Goal: Transaction & Acquisition: Download file/media

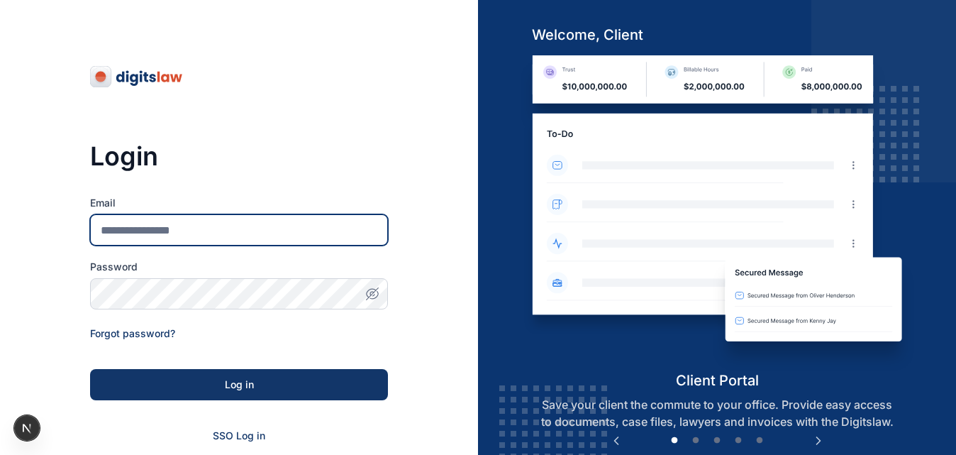
click at [314, 214] on input "Email" at bounding box center [239, 229] width 298 height 31
type input "**********"
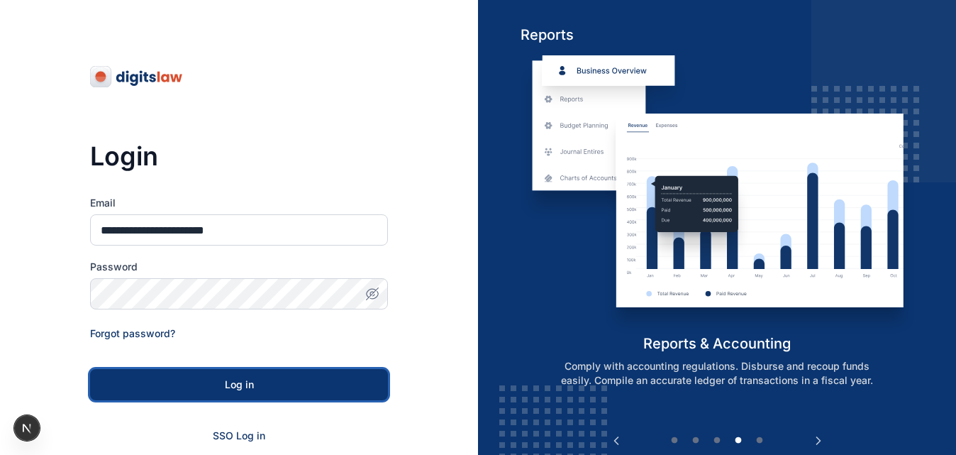
click at [205, 395] on button "Log in" at bounding box center [239, 384] width 298 height 31
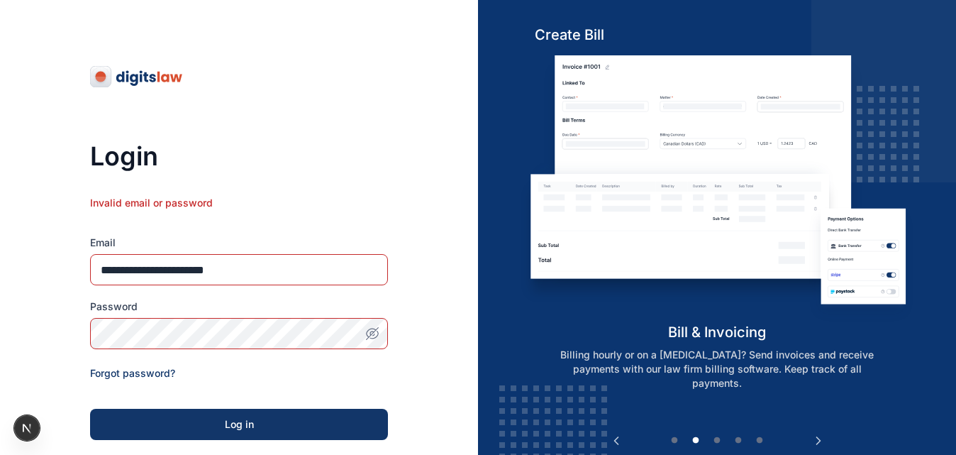
click at [380, 329] on span "button" at bounding box center [372, 333] width 31 height 14
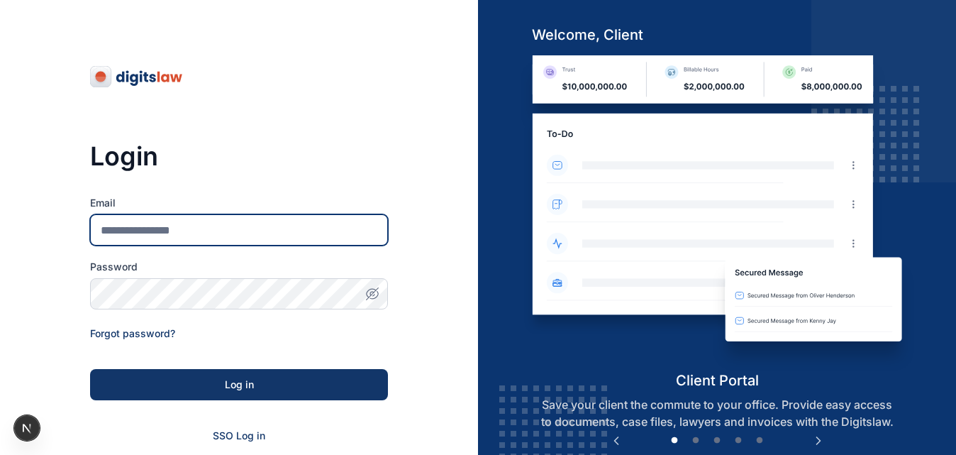
click at [248, 234] on input "Email" at bounding box center [239, 229] width 298 height 31
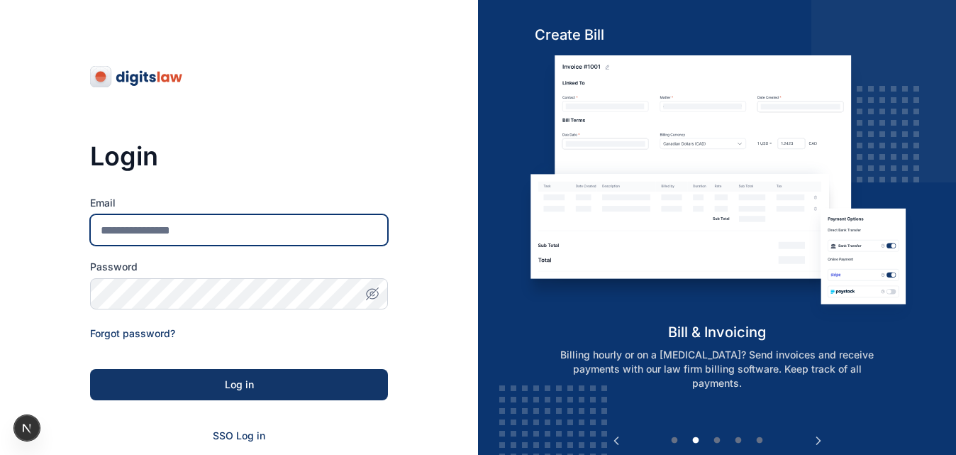
type input "**********"
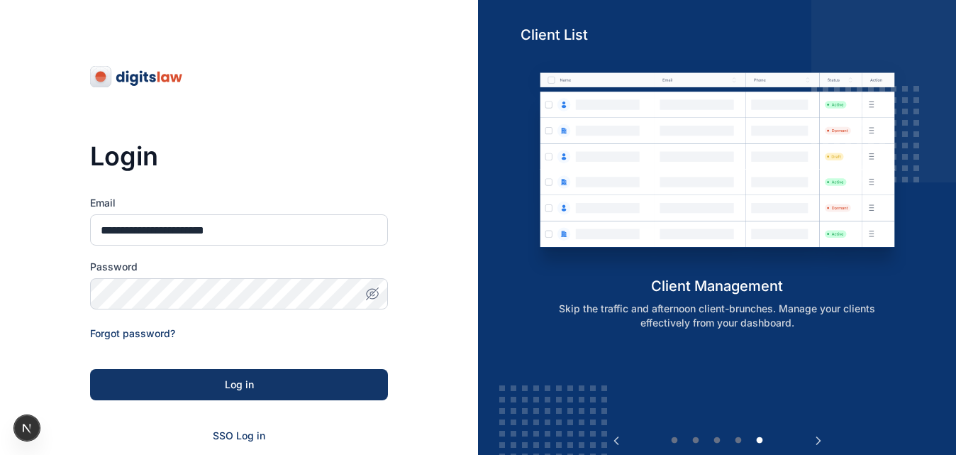
click at [235, 402] on form "**********" at bounding box center [239, 338] width 298 height 284
click at [253, 385] on div "Log in" at bounding box center [239, 384] width 253 height 14
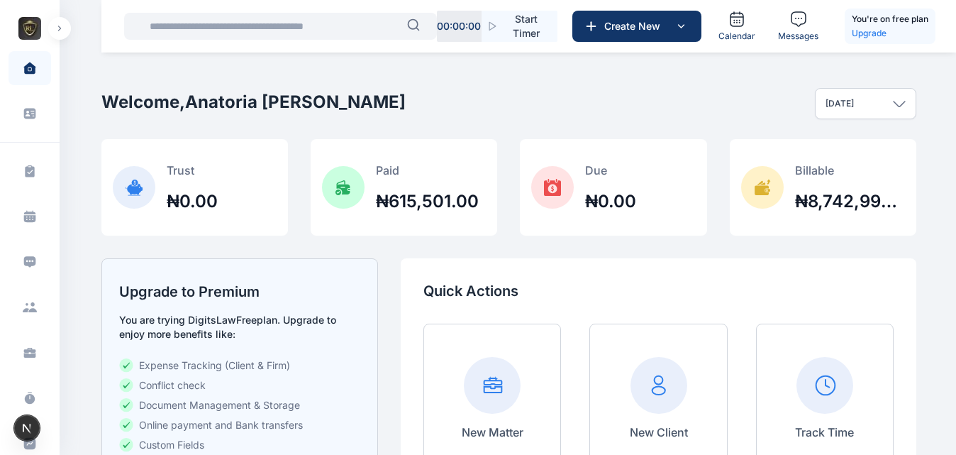
click at [55, 40] on div "Dashboard dashboard Conflict-Check conflict-check Task Management task manageme…" at bounding box center [30, 409] width 60 height 738
click at [63, 28] on button "button" at bounding box center [59, 28] width 23 height 23
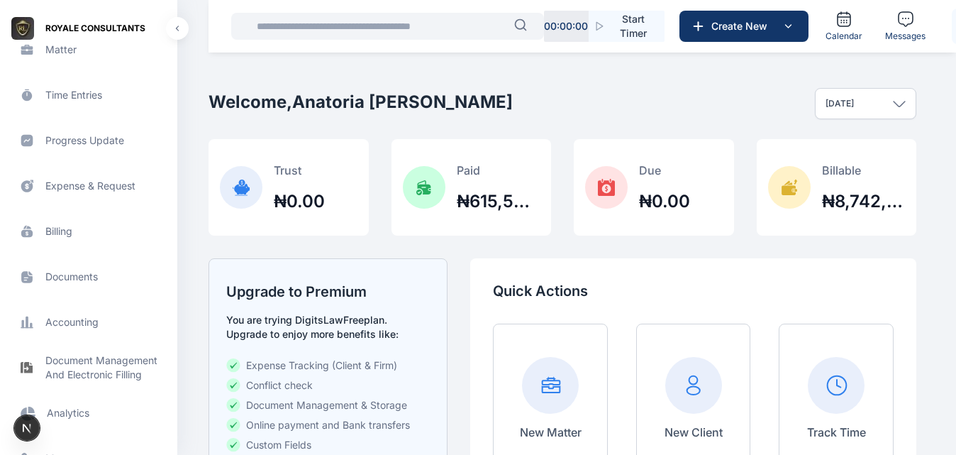
scroll to position [343, 0]
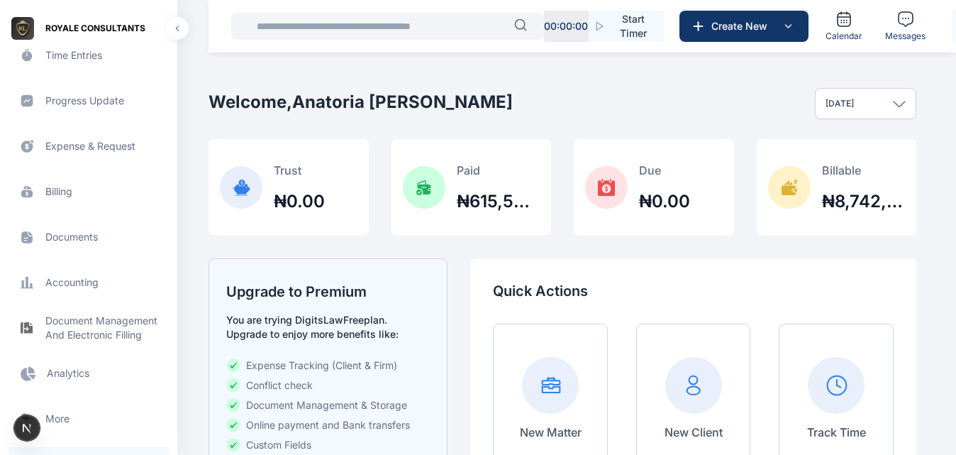
click at [72, 199] on span "Billing billing billing" at bounding box center [89, 191] width 160 height 34
click at [70, 196] on span "Billing billing billing" at bounding box center [89, 191] width 160 height 34
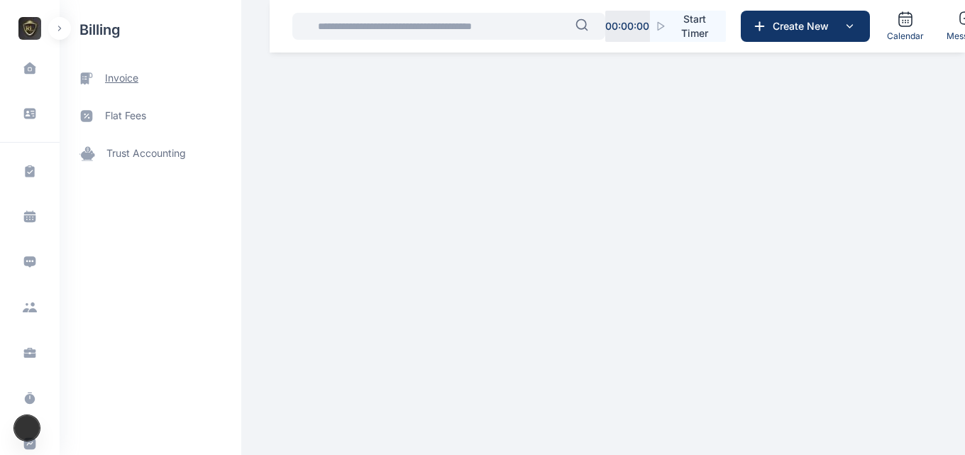
click at [125, 74] on span "invoice" at bounding box center [121, 78] width 33 height 15
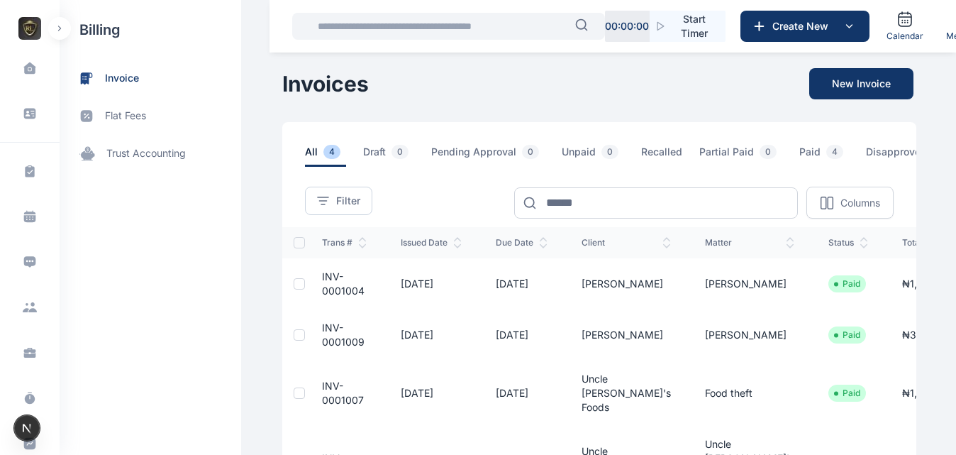
scroll to position [0, 116]
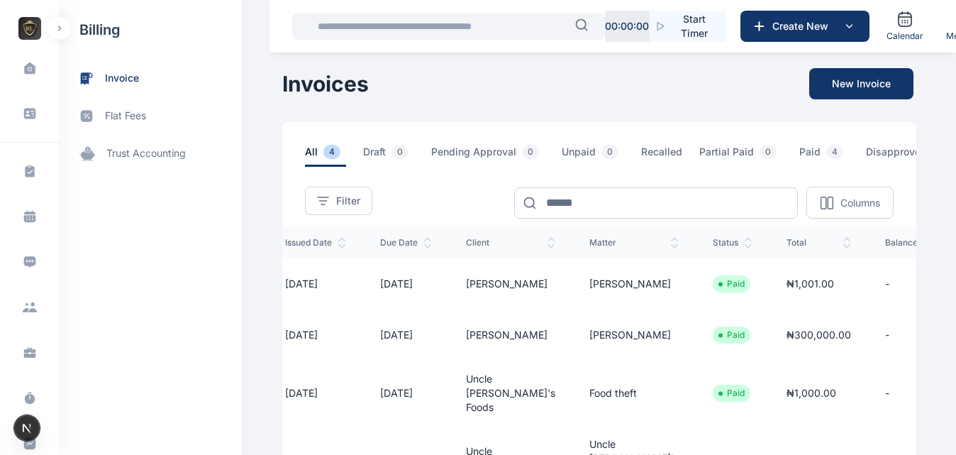
click at [964, 291] on icon "button" at bounding box center [974, 282] width 17 height 18
click at [912, 337] on span "Download PDF" at bounding box center [946, 330] width 68 height 14
click at [921, 293] on div "Dashboard dashboard Conflict-Check conflict-check Task Management task manageme…" at bounding box center [478, 330] width 956 height 660
click at [964, 290] on icon "button" at bounding box center [974, 282] width 17 height 18
click at [912, 336] on span "Download PDF" at bounding box center [946, 330] width 68 height 14
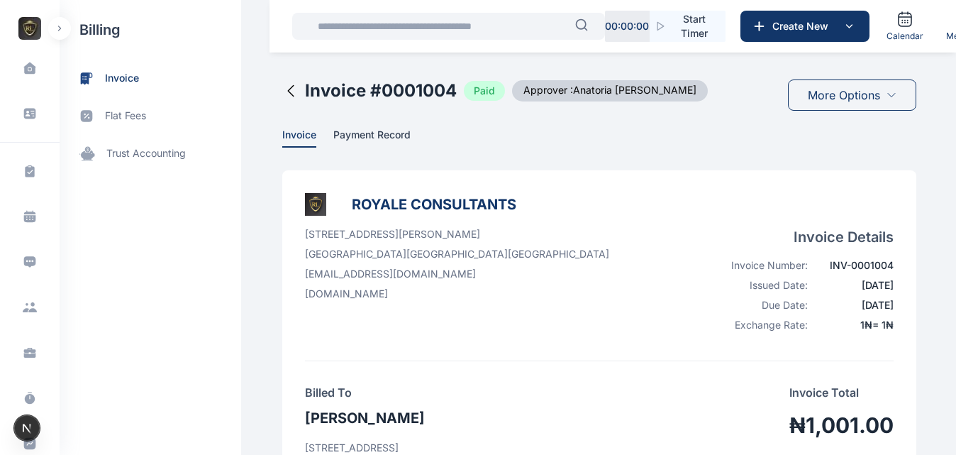
click at [282, 94] on icon at bounding box center [290, 90] width 17 height 17
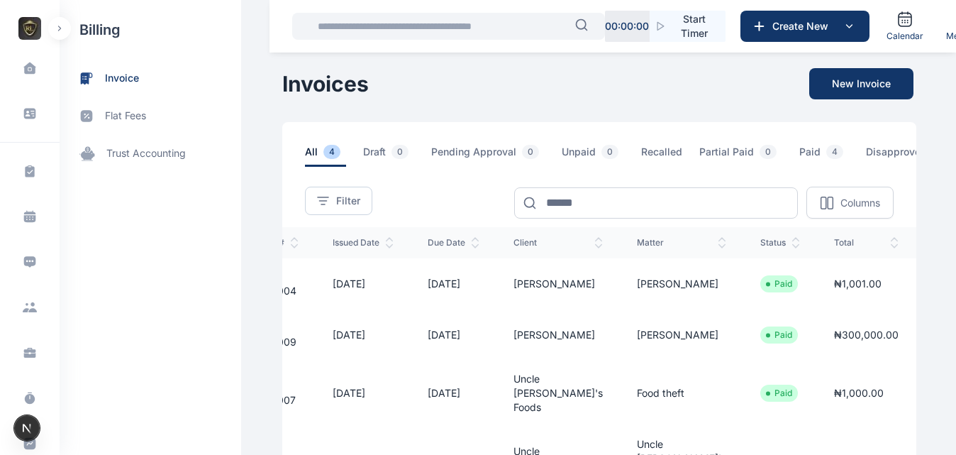
scroll to position [0, 116]
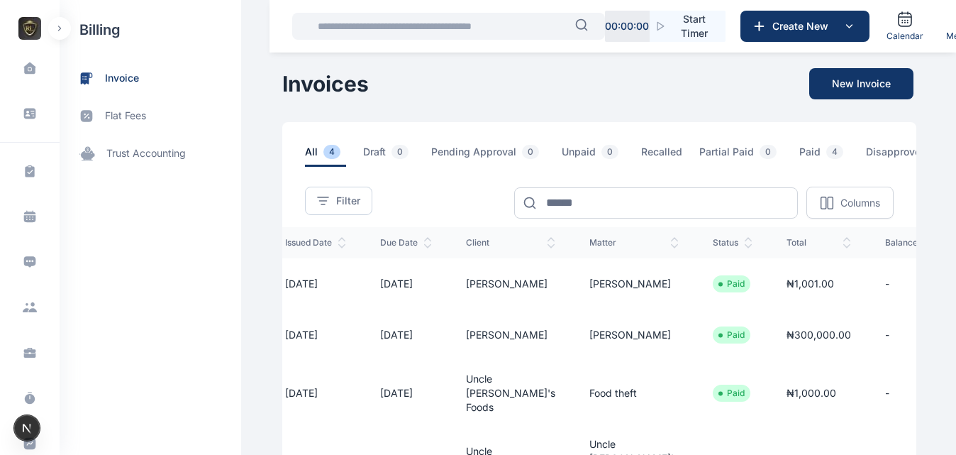
click at [878, 379] on div "Download PDF" at bounding box center [937, 380] width 119 height 31
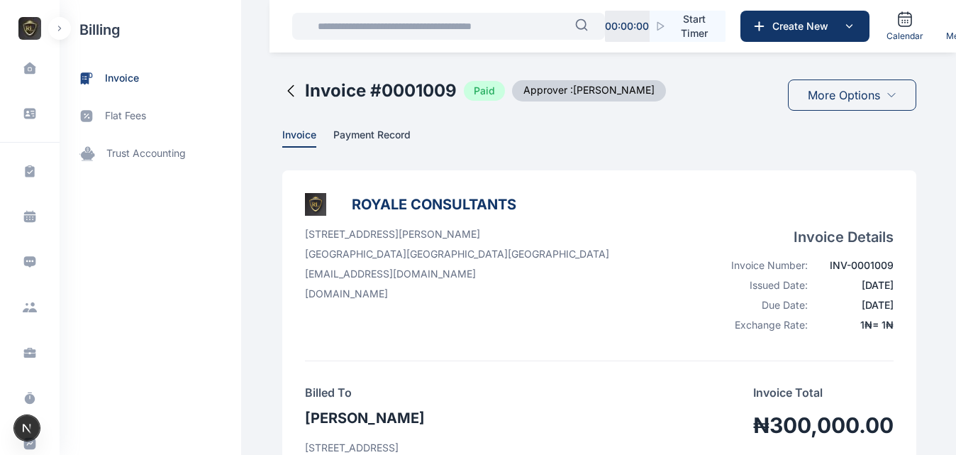
click at [282, 86] on icon at bounding box center [290, 90] width 17 height 17
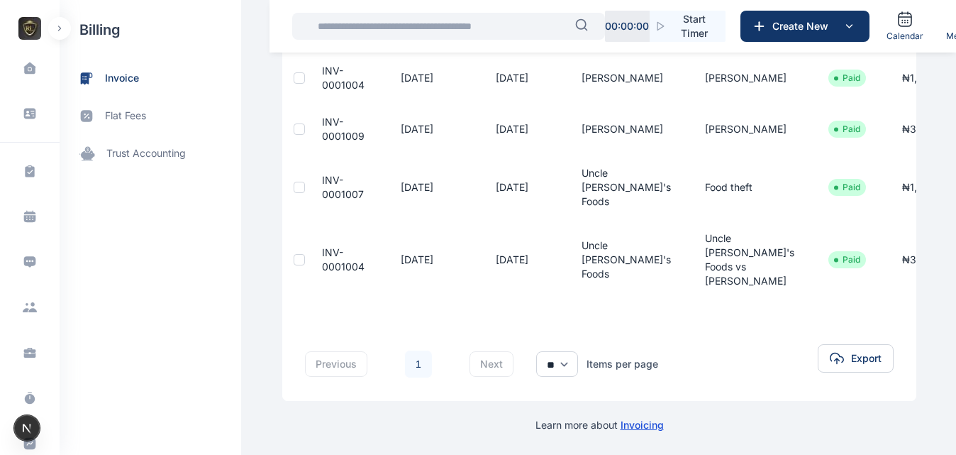
scroll to position [0, 116]
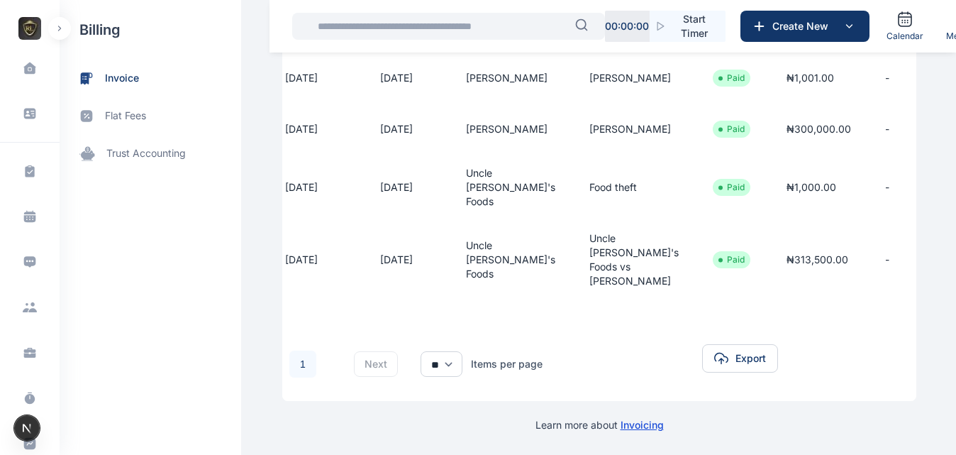
click at [964, 249] on icon "button" at bounding box center [974, 258] width 17 height 18
click at [912, 299] on span "Download PDF" at bounding box center [946, 306] width 68 height 14
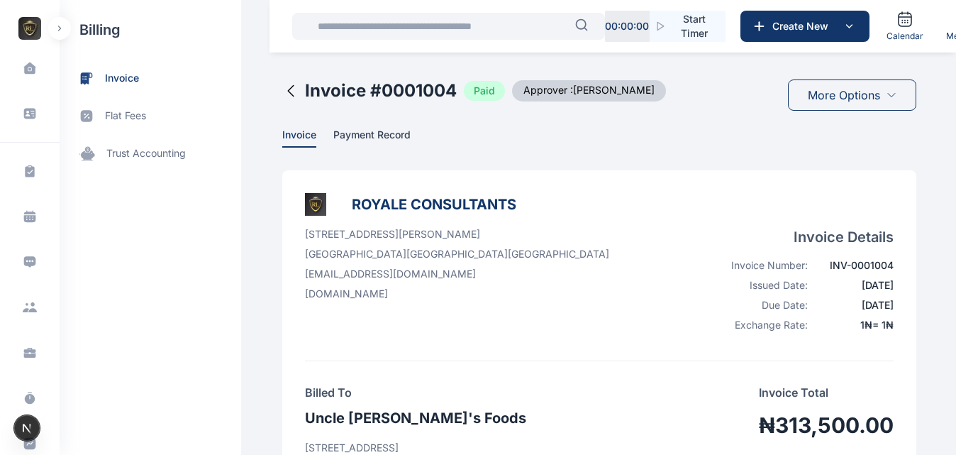
click at [284, 101] on div "Invoice # 0001004 Paid Approver : [PERSON_NAME]" at bounding box center [474, 90] width 384 height 23
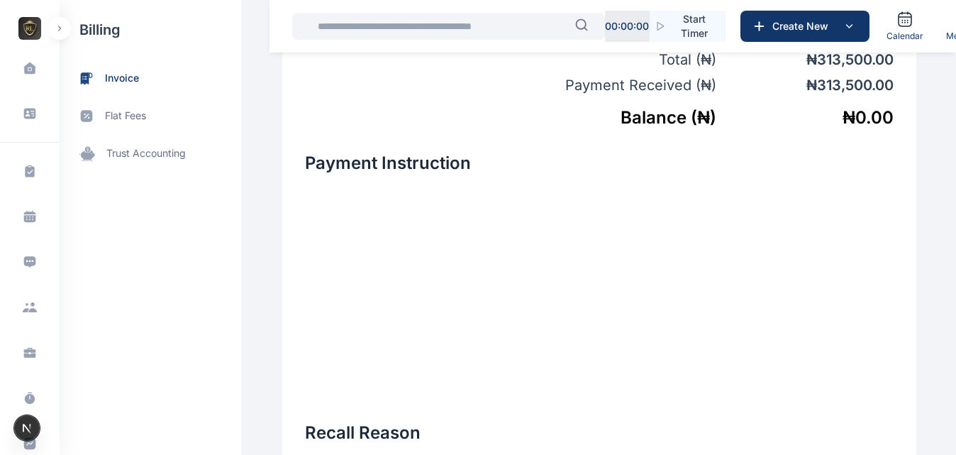
scroll to position [970, 0]
